Goal: Task Accomplishment & Management: Manage account settings

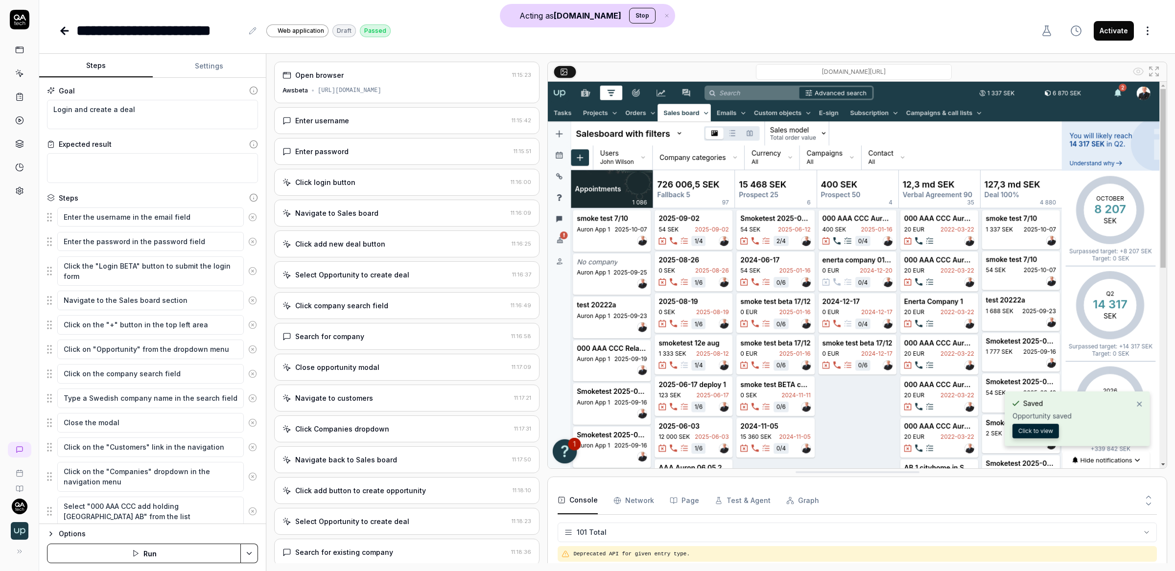
scroll to position [2647, 0]
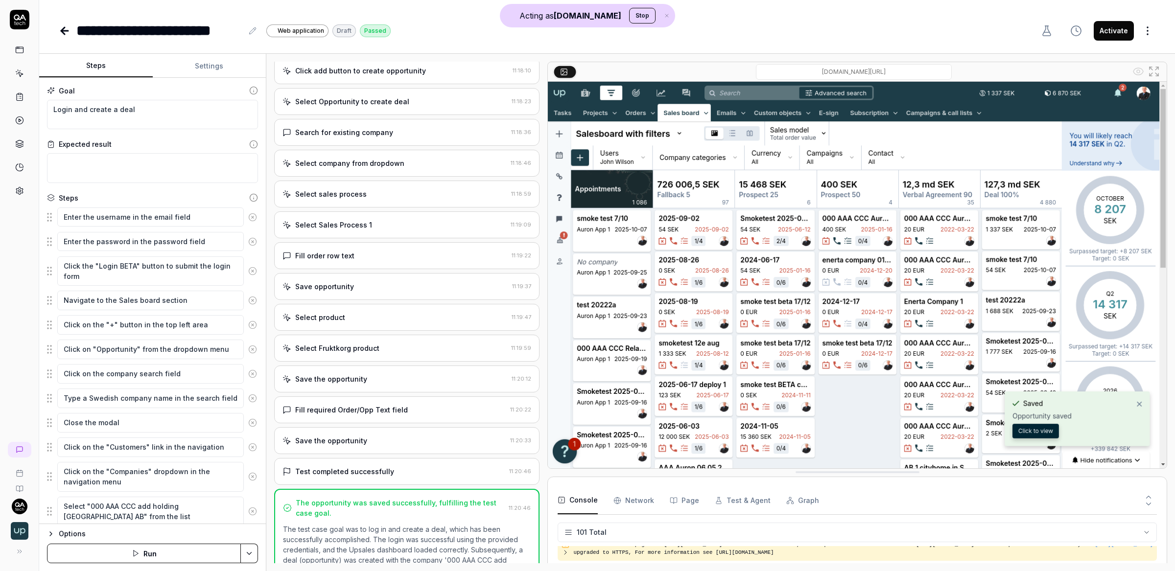
type textarea "*"
click at [30, 70] on div at bounding box center [19, 105] width 39 height 190
click at [23, 69] on icon at bounding box center [19, 73] width 9 height 9
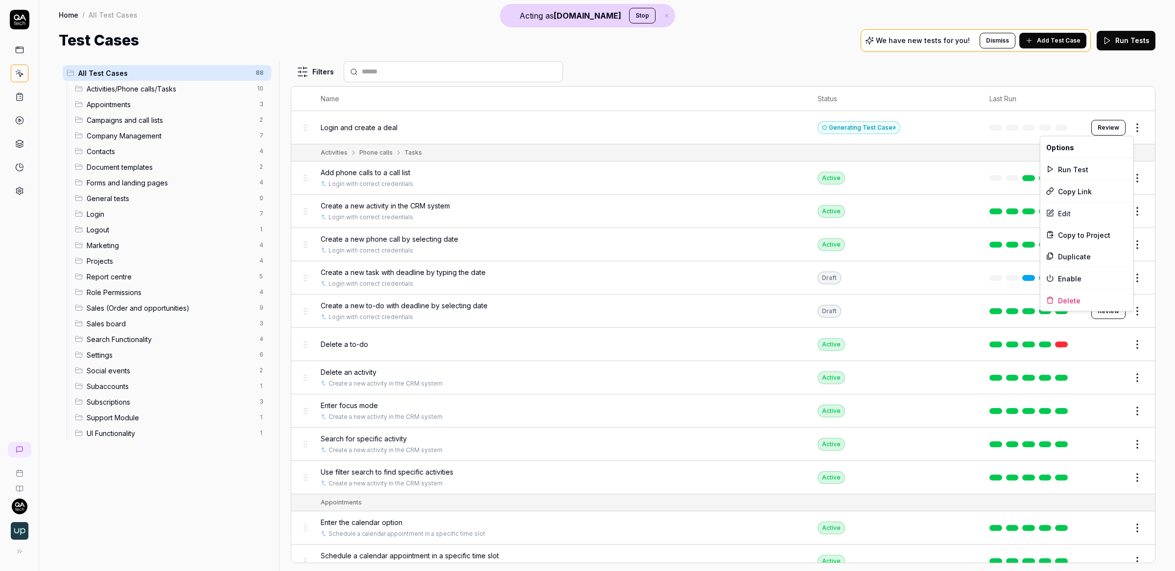
click at [1128, 123] on html "Acting as [DOMAIN_NAME] Stop Home / All Test Cases Home / All Test Cases Test C…" at bounding box center [587, 285] width 1175 height 571
click at [1068, 298] on div "Delete" at bounding box center [1086, 301] width 93 height 22
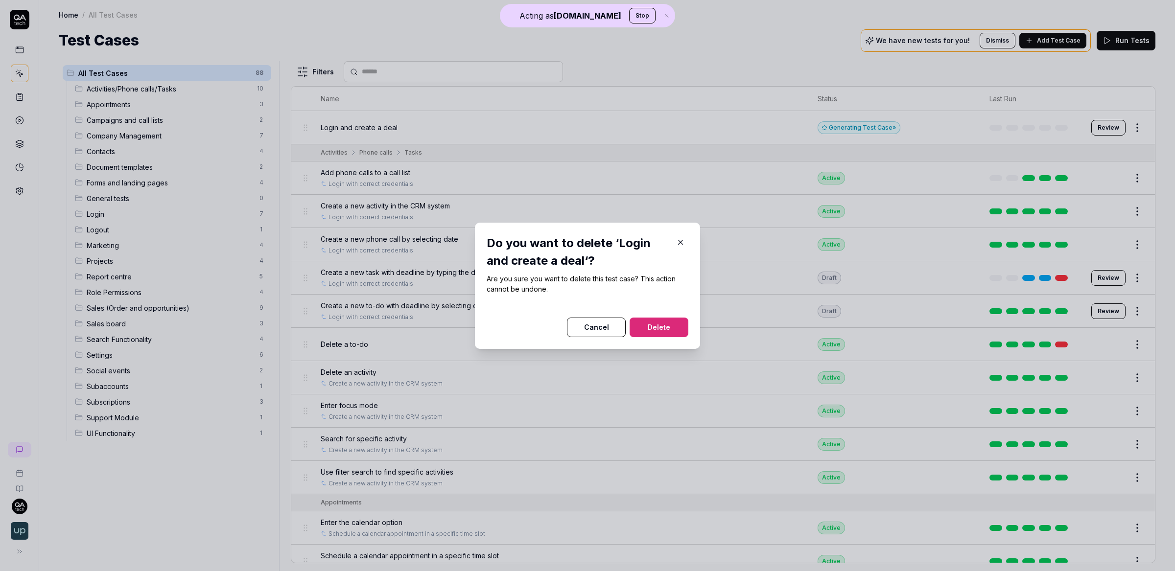
click at [641, 289] on div "Do you want to delete ‘Login and create a deal‘? Are you sure you want to delet…" at bounding box center [588, 285] width 202 height 103
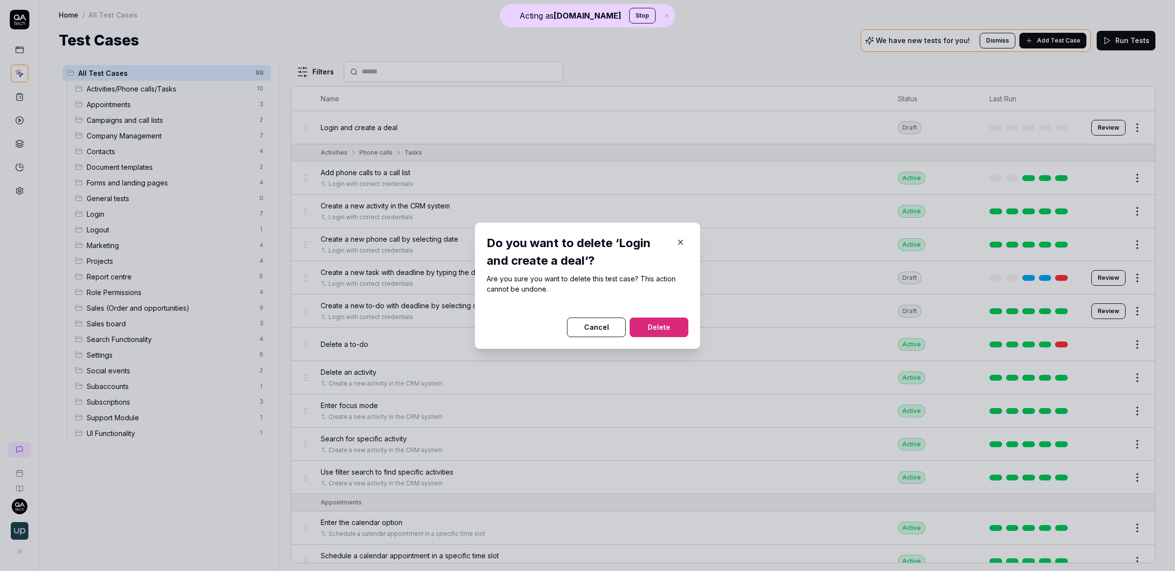
click at [659, 324] on button "Delete" at bounding box center [658, 328] width 59 height 20
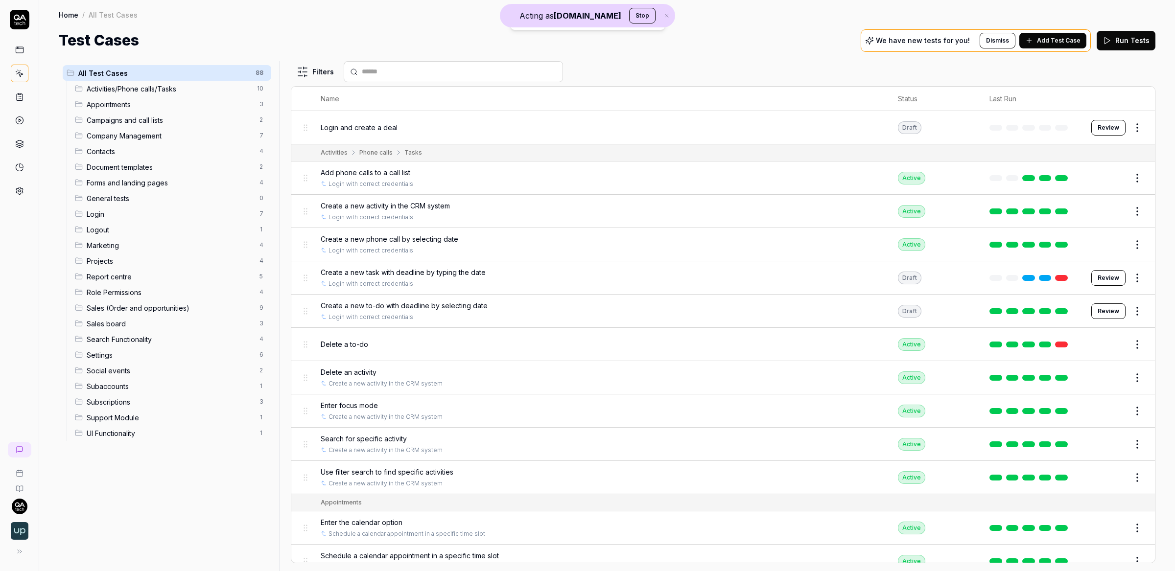
click at [694, 34] on div "Test Cases We have new tests for you! Dismiss Add Test Case Run Tests" at bounding box center [607, 40] width 1096 height 22
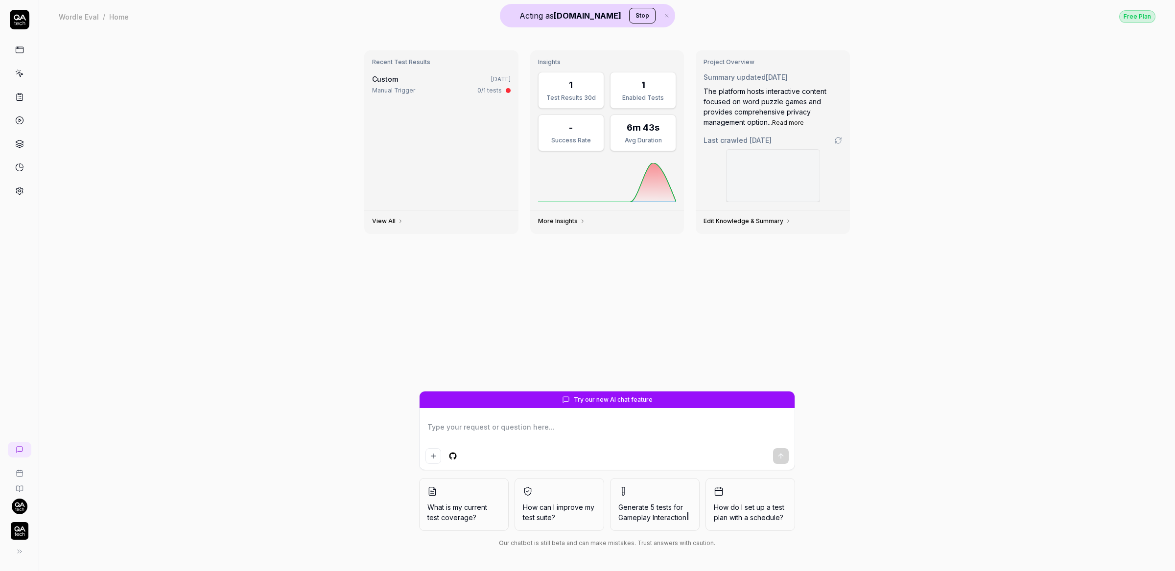
type textarea "*"
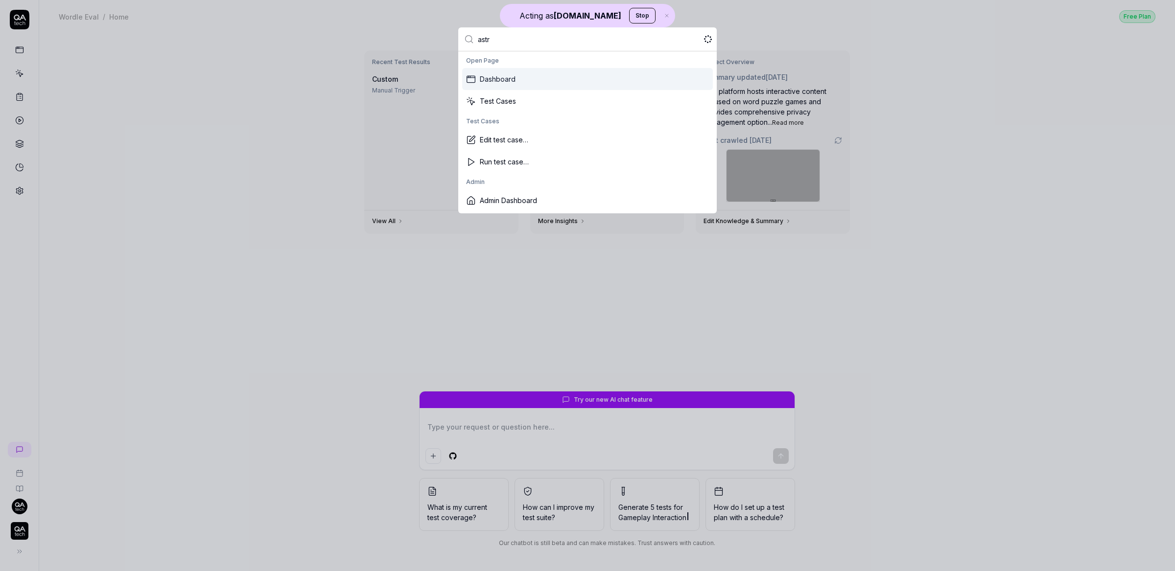
type input "astra"
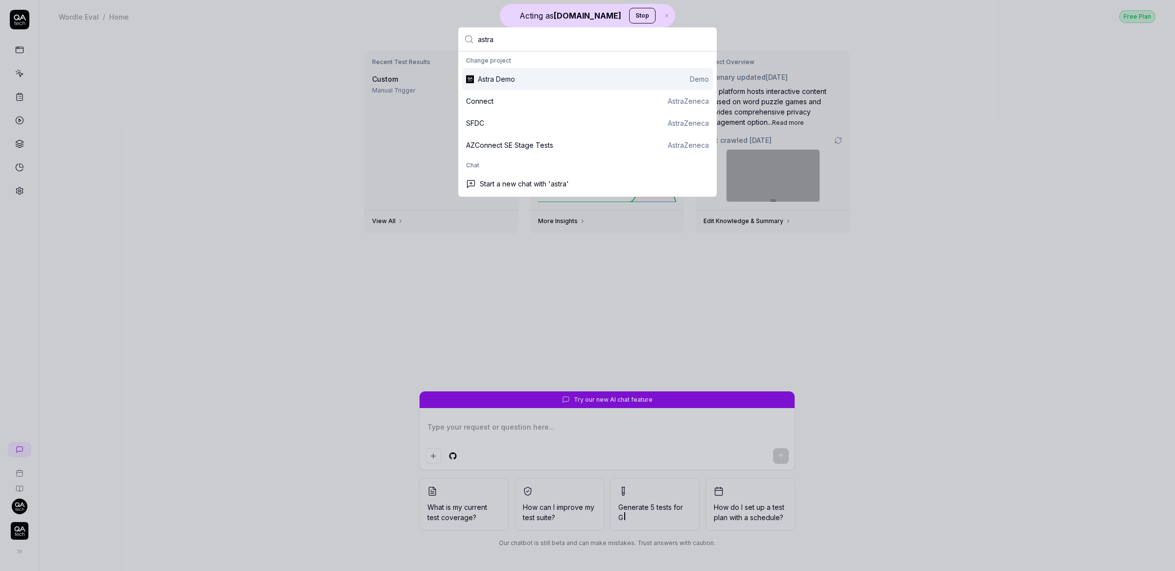
type textarea "*"
type input "astra"
click at [514, 143] on div "AZConnect SE Stage Tests" at bounding box center [509, 145] width 87 height 10
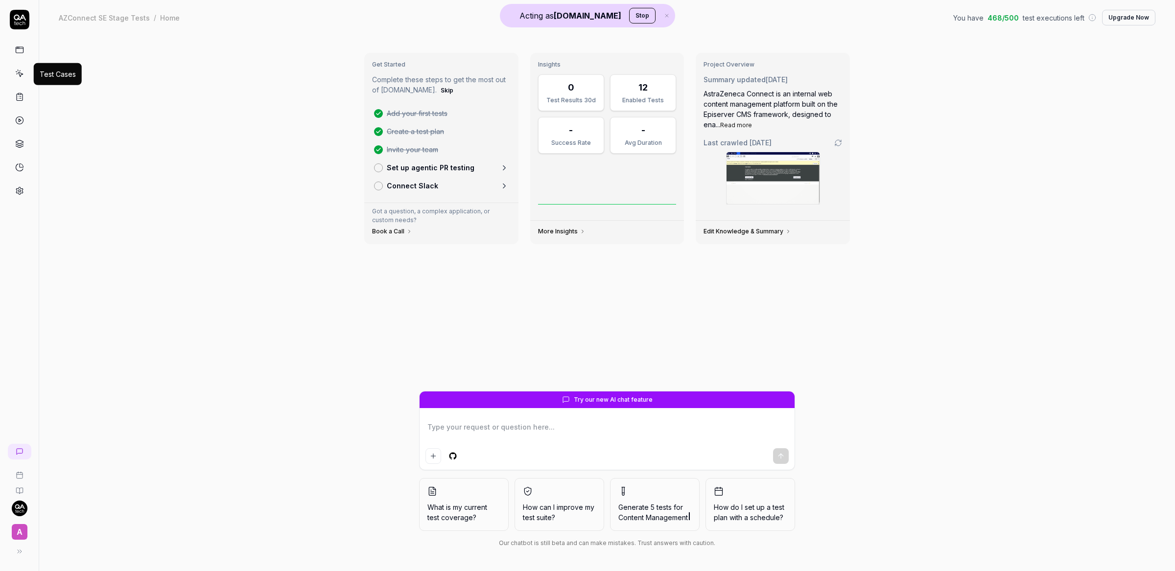
click at [17, 72] on icon at bounding box center [19, 73] width 9 height 9
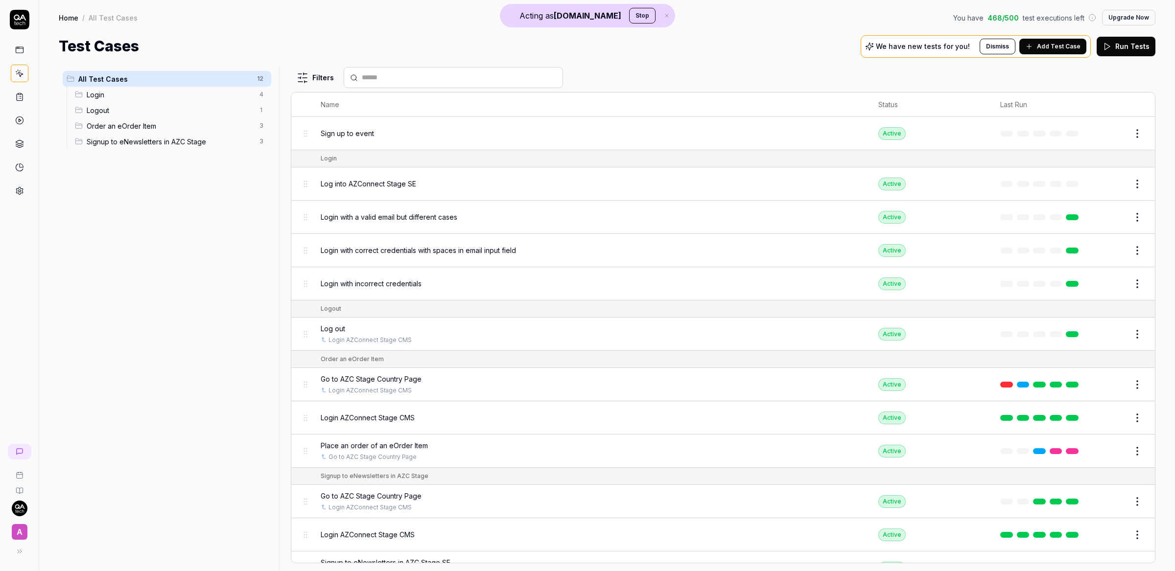
click at [401, 184] on span "Log into AZConnect Stage SE" at bounding box center [368, 184] width 95 height 10
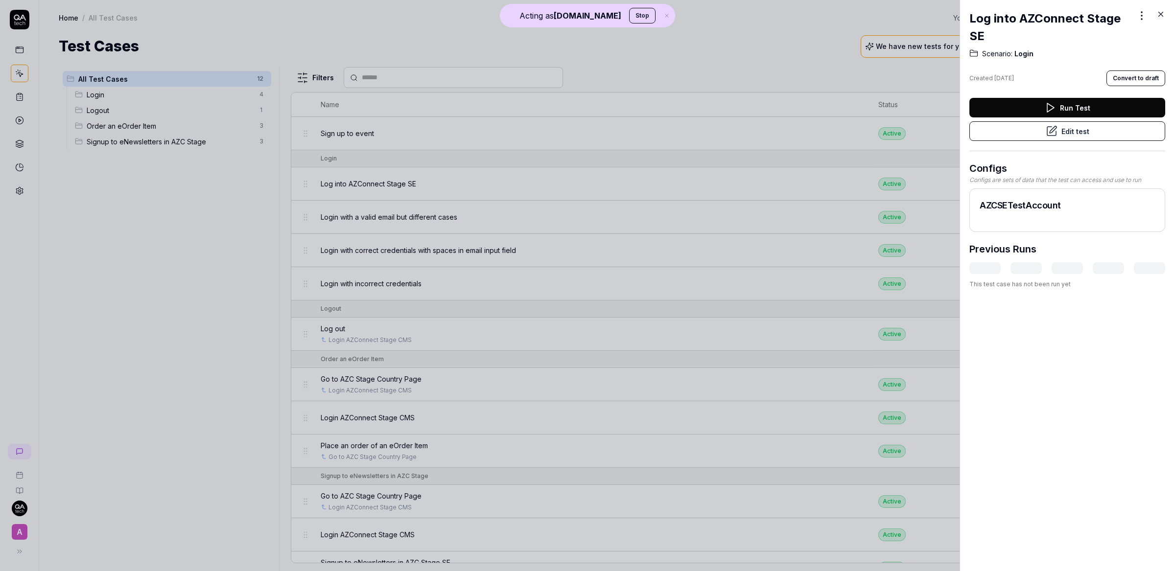
click at [1164, 14] on icon at bounding box center [1160, 14] width 9 height 9
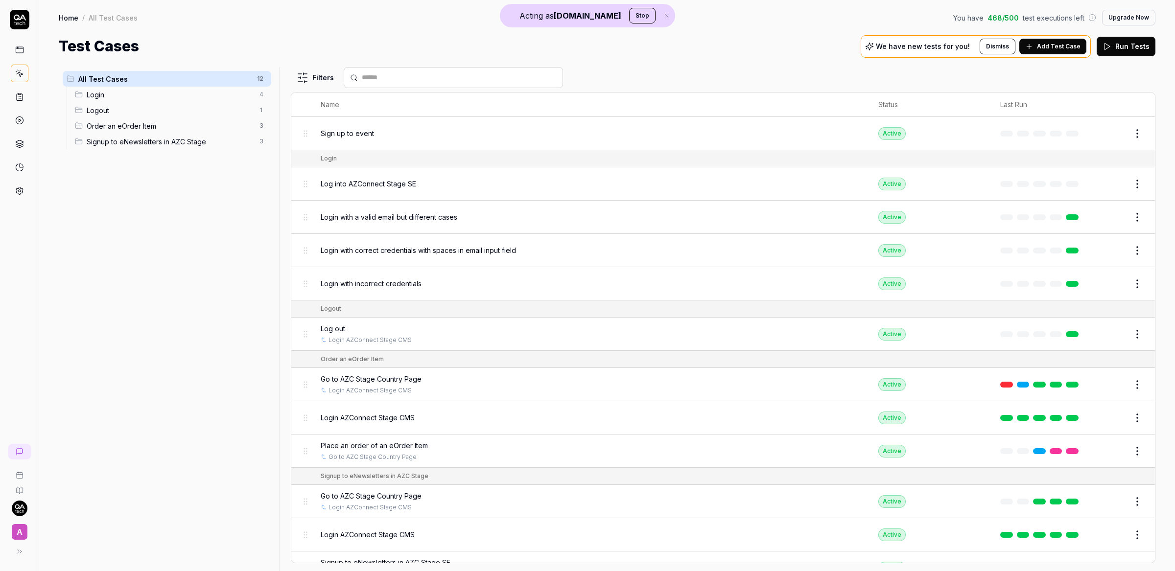
click at [19, 100] on icon at bounding box center [19, 97] width 9 height 9
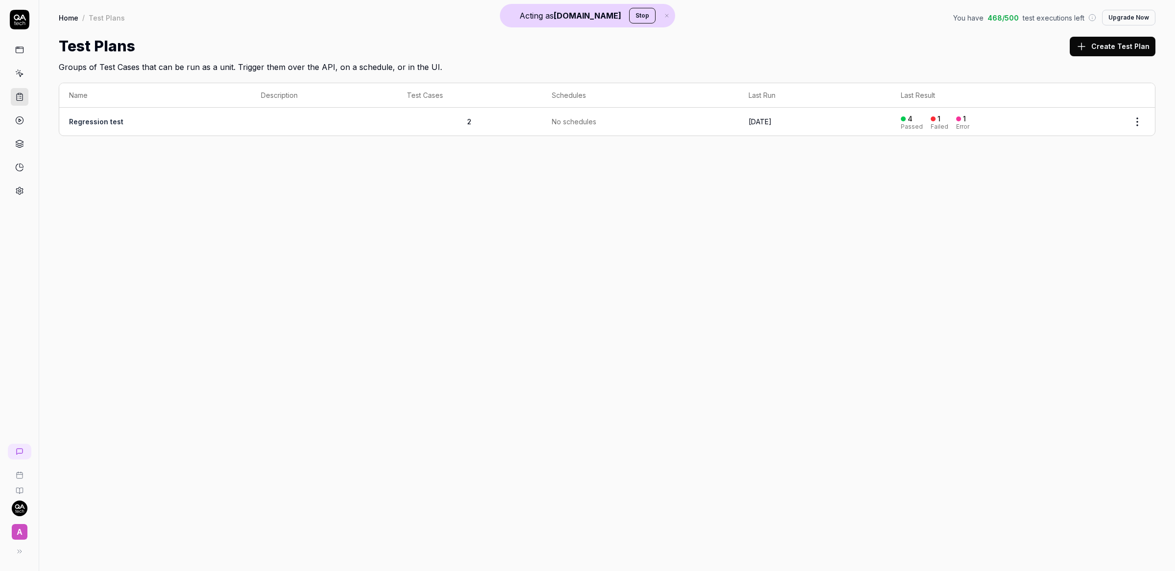
click at [97, 123] on link "Regression test" at bounding box center [96, 121] width 54 height 8
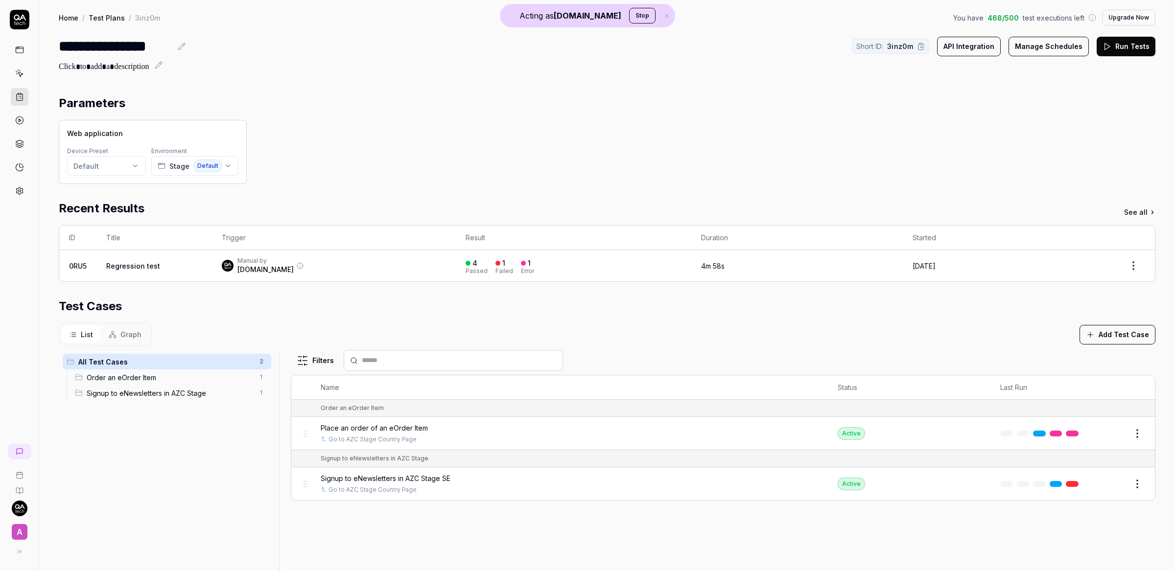
click at [24, 71] on link at bounding box center [20, 74] width 18 height 18
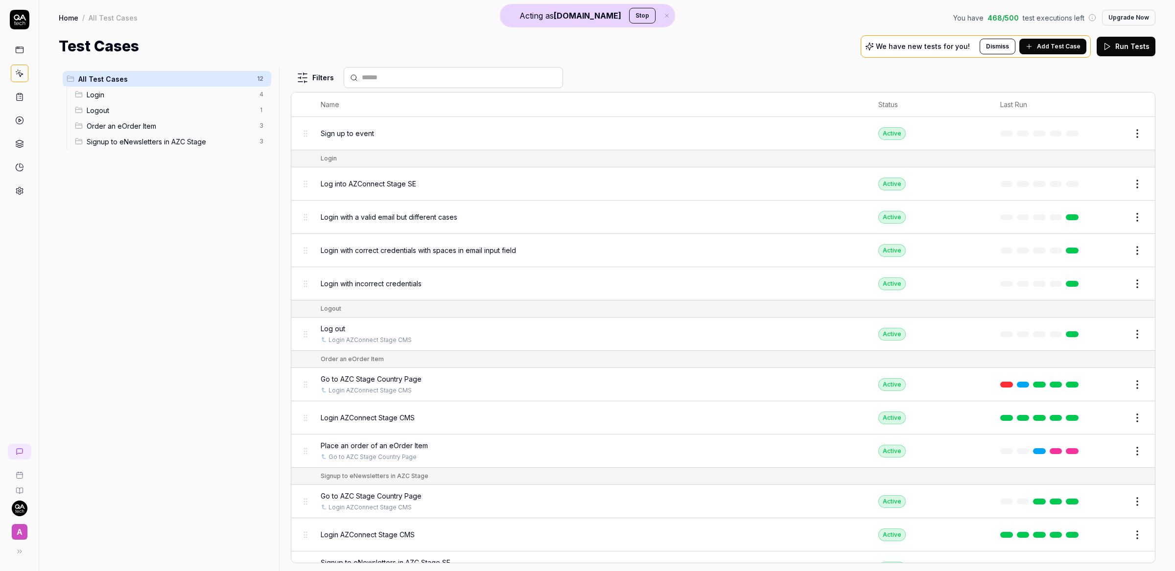
click at [1102, 185] on button "Edit" at bounding box center [1113, 184] width 23 height 16
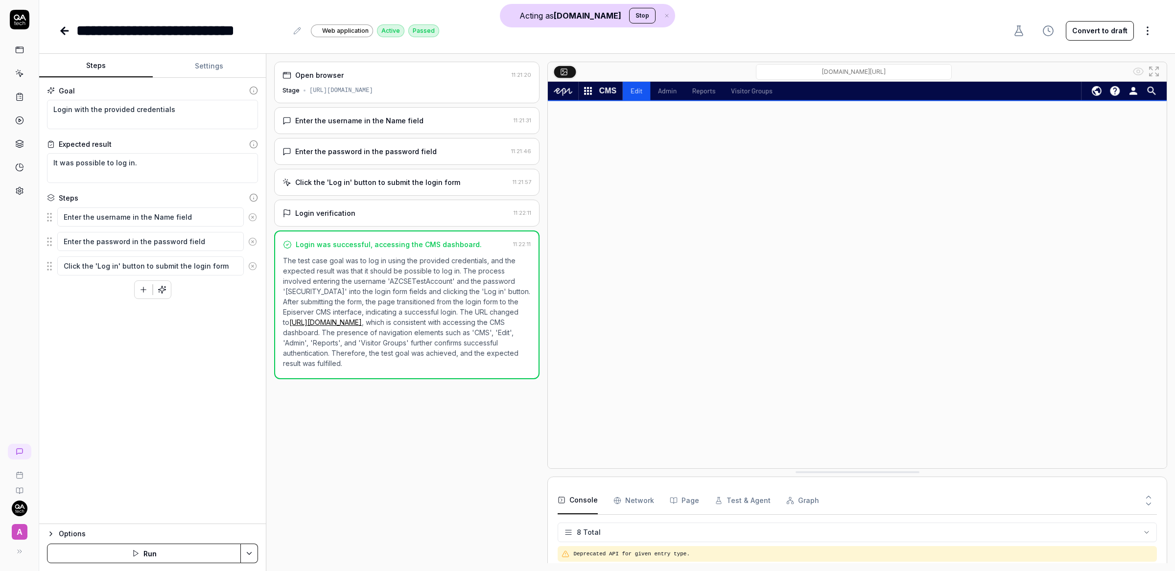
scroll to position [112, 0]
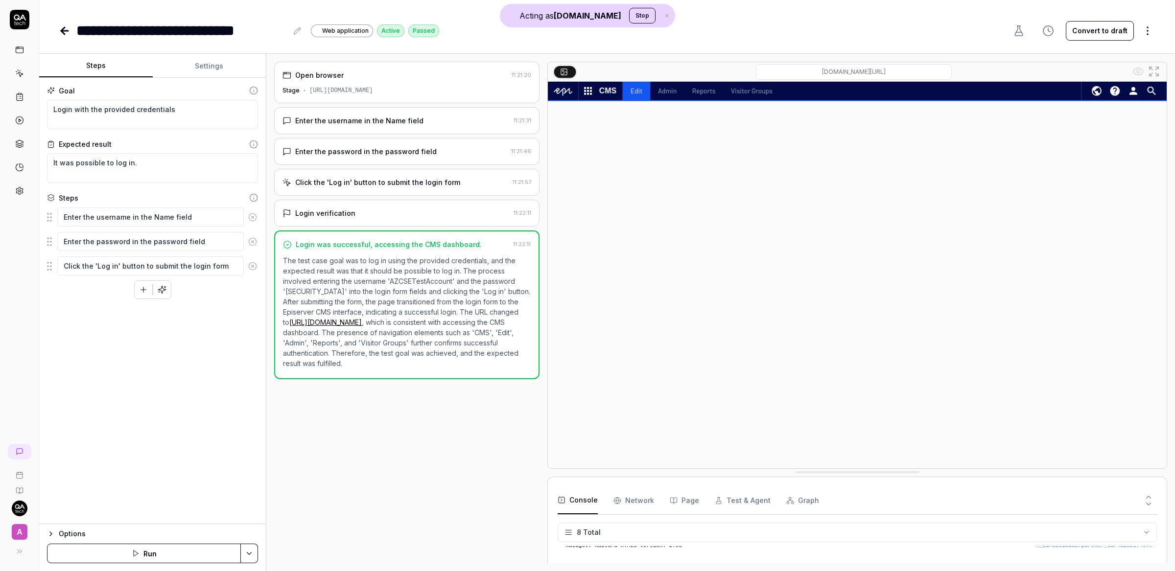
click at [373, 94] on div "https://stage.astrazenecaconnect.net/Util/login.aspx?ReturnUrl=%2Fsecret%2Fcms" at bounding box center [341, 90] width 64 height 9
click at [56, 28] on div "**********" at bounding box center [607, 21] width 1136 height 42
click at [66, 28] on icon at bounding box center [65, 31] width 12 height 12
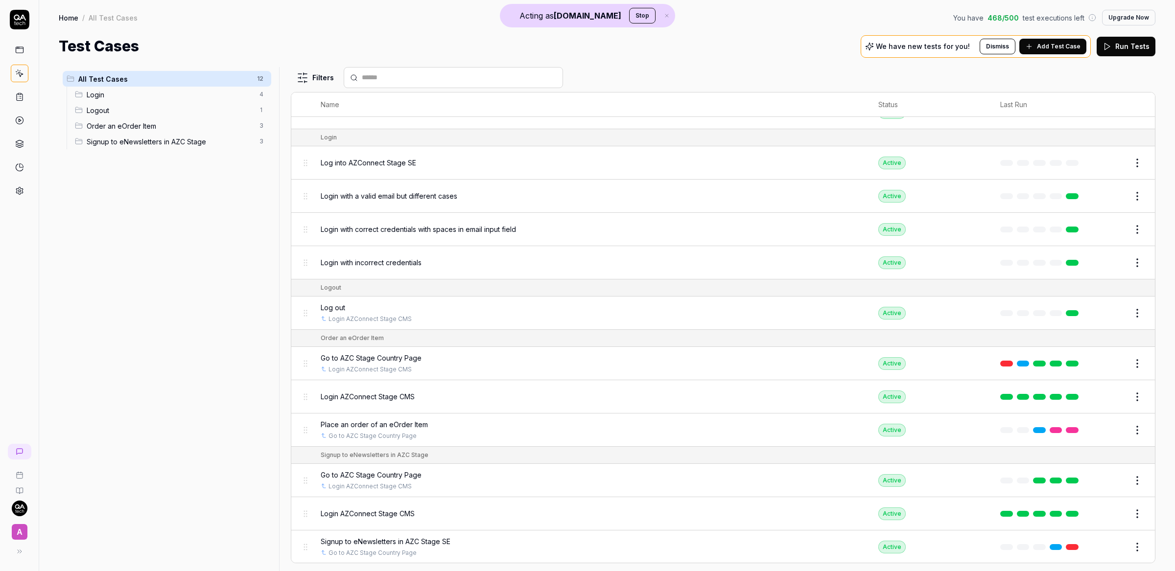
scroll to position [23, 0]
click at [1112, 515] on button "Edit" at bounding box center [1113, 514] width 23 height 16
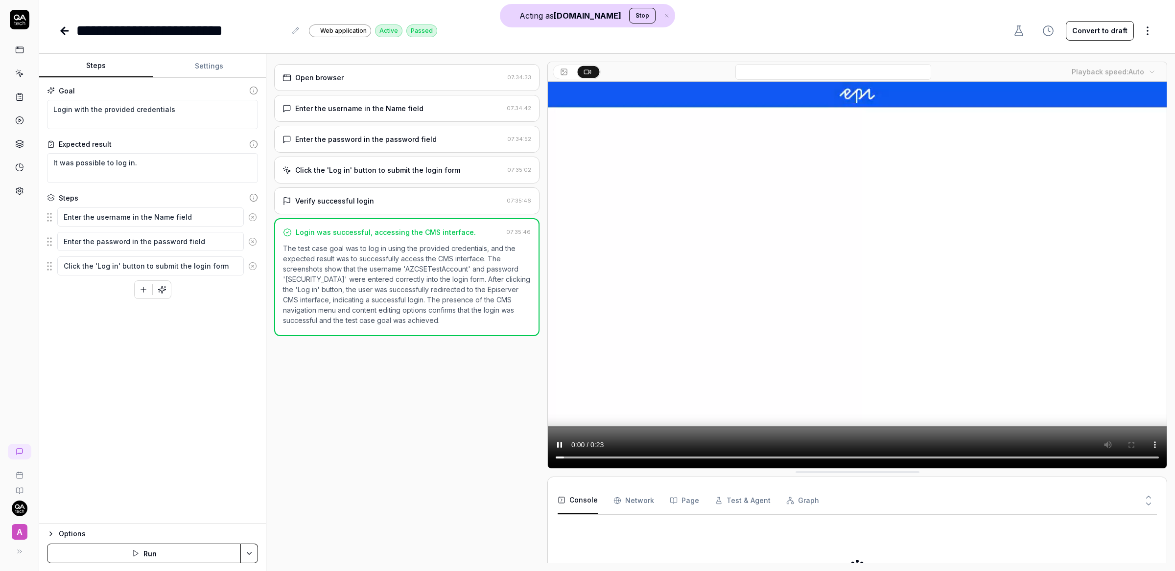
type textarea "*"
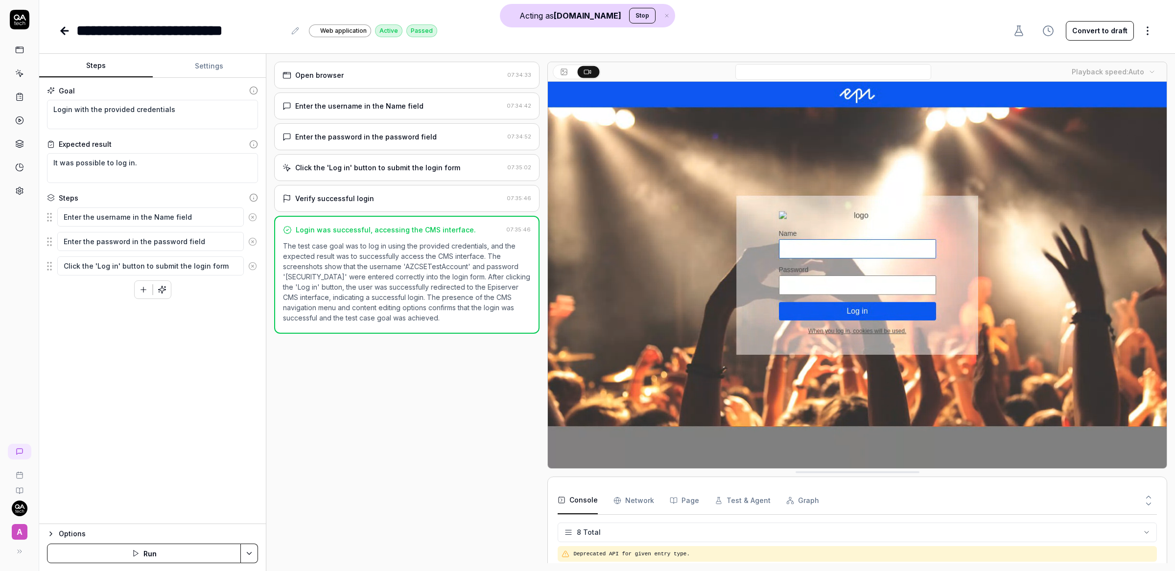
scroll to position [112, 0]
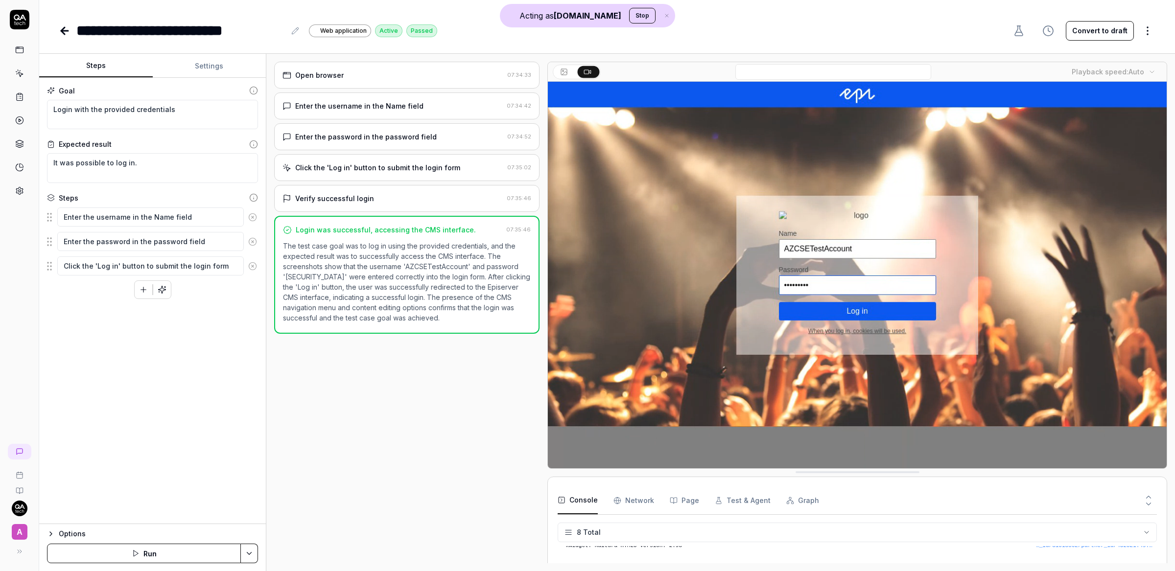
click at [361, 142] on div "Enter the password in the password field" at bounding box center [365, 137] width 141 height 10
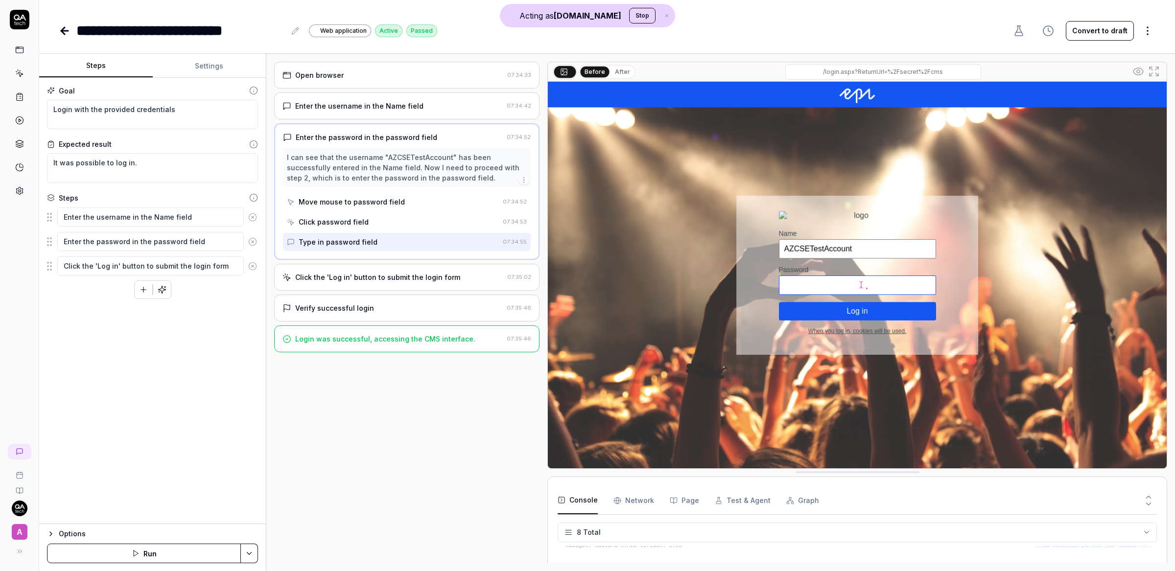
click at [395, 273] on div "Click the 'Log in' button to submit the login form" at bounding box center [377, 277] width 165 height 10
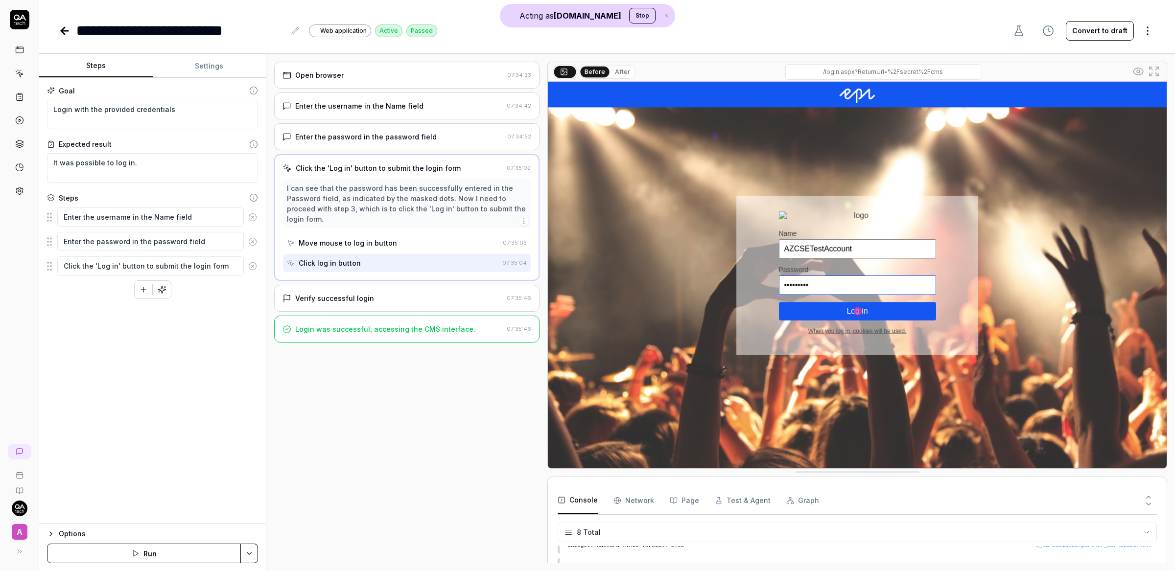
click at [71, 35] on link at bounding box center [66, 31] width 14 height 20
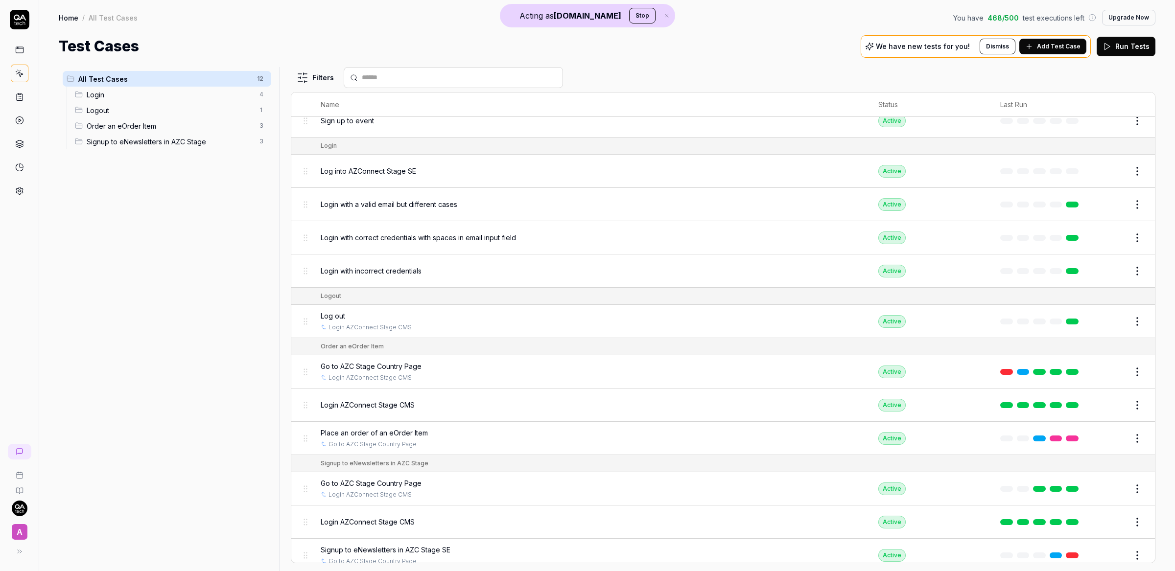
scroll to position [16, 0]
